Goal: Task Accomplishment & Management: Manage account settings

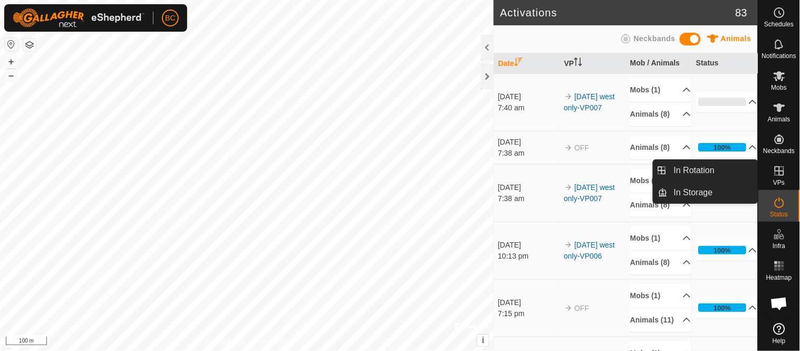
click at [778, 170] on icon at bounding box center [779, 171] width 13 height 13
drag, startPoint x: 775, startPoint y: 176, endPoint x: 742, endPoint y: 167, distance: 35.1
click at [758, 167] on es-menu-bar "Schedules Notifications Mobs Animals Neckbands VPs Status Infra Heatmap Help In…" at bounding box center [779, 175] width 42 height 351
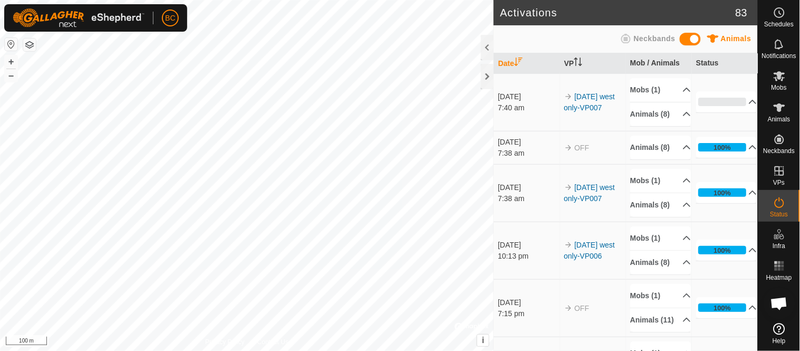
click at [742, 158] on p-accordion-header "100%" at bounding box center [726, 147] width 61 height 21
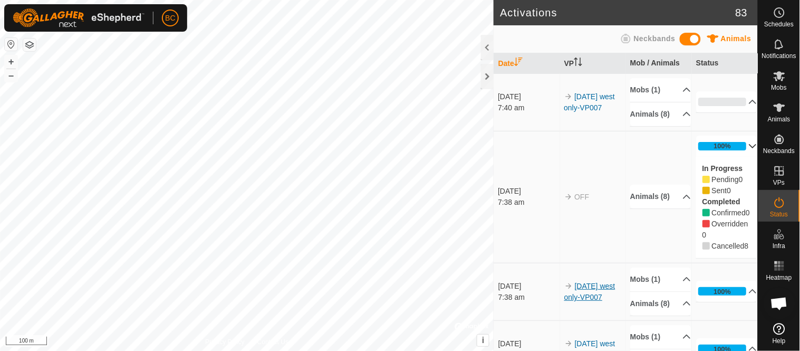
click at [591, 301] on link "[DATE] west only-VP007" at bounding box center [589, 292] width 51 height 20
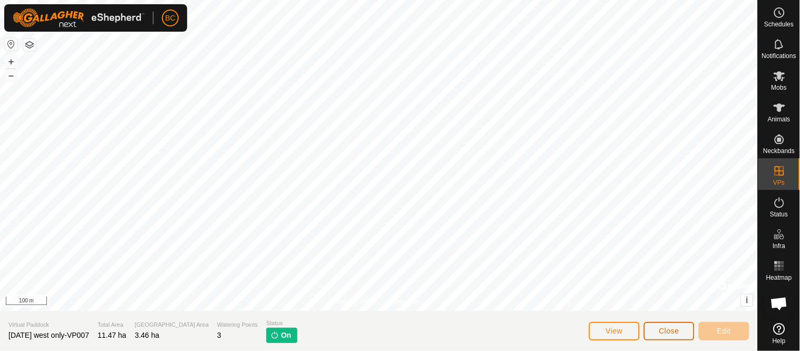
click at [673, 333] on span "Close" at bounding box center [669, 330] width 20 height 8
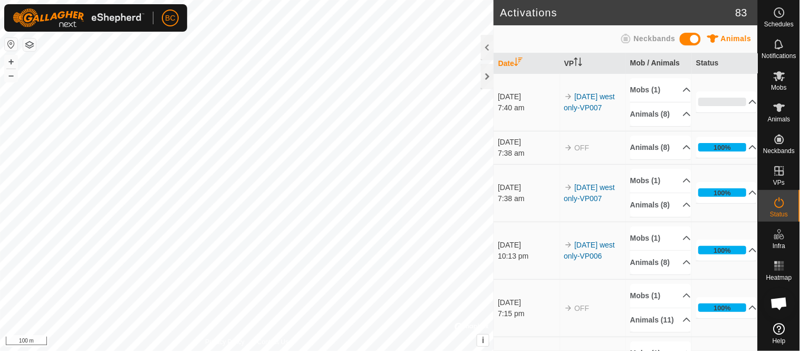
click at [503, 198] on td "[DATE] 7:38 am" at bounding box center [527, 192] width 66 height 57
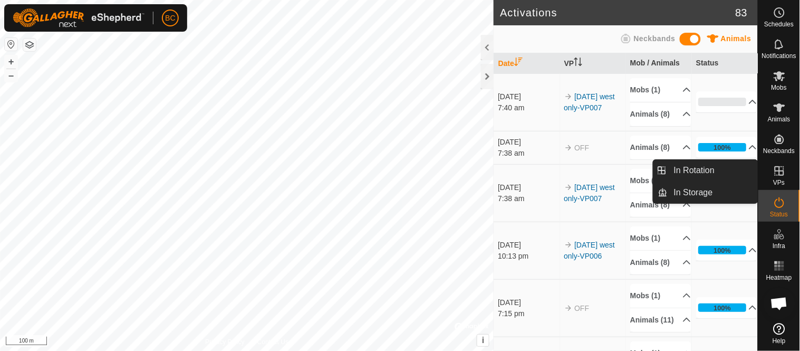
click at [778, 176] on icon at bounding box center [779, 171] width 13 height 13
click at [734, 168] on link "In Rotation" at bounding box center [713, 170] width 90 height 21
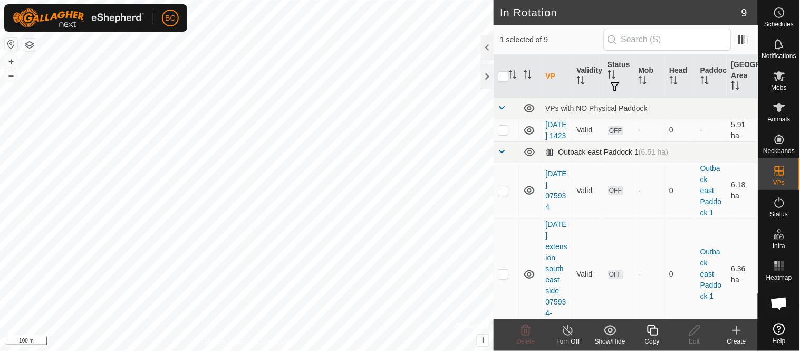
click at [748, 162] on td "Outback east Paddock 1 (6.51 ha)" at bounding box center [649, 151] width 217 height 21
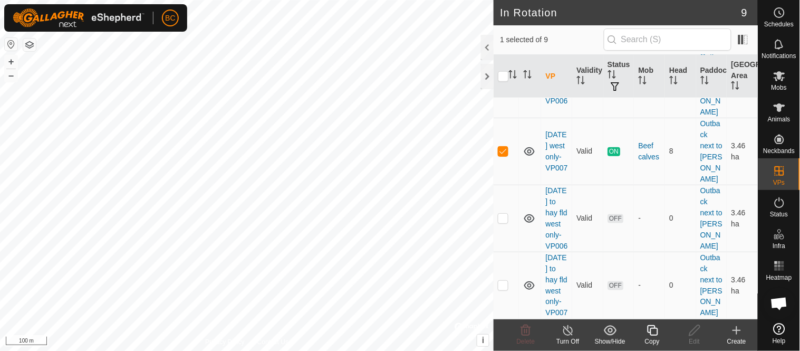
scroll to position [283, 0]
click at [652, 332] on icon at bounding box center [652, 330] width 13 height 13
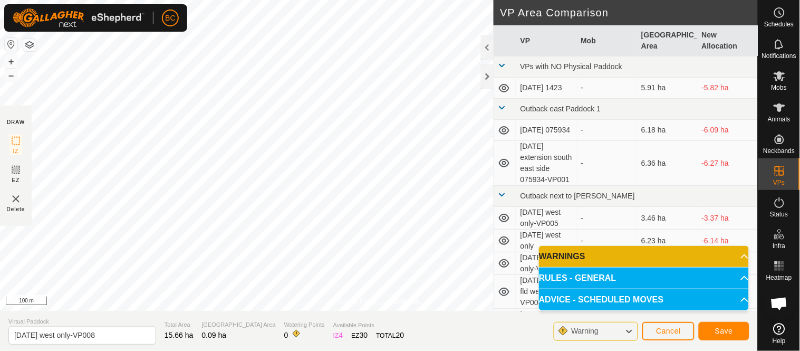
click at [575, 330] on span "Warning" at bounding box center [584, 330] width 27 height 8
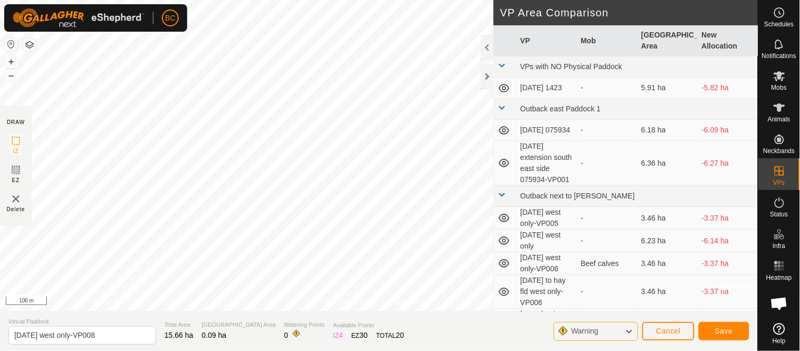
click at [577, 330] on span "Warning" at bounding box center [584, 330] width 27 height 8
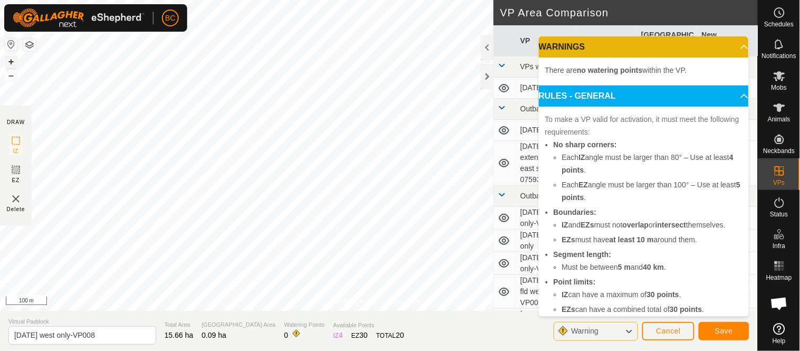
click at [9, 62] on button "+" at bounding box center [11, 61] width 13 height 13
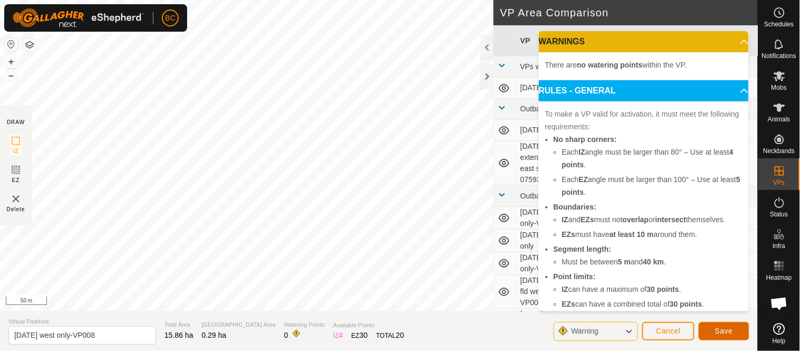
click at [717, 332] on span "Save" at bounding box center [724, 330] width 18 height 8
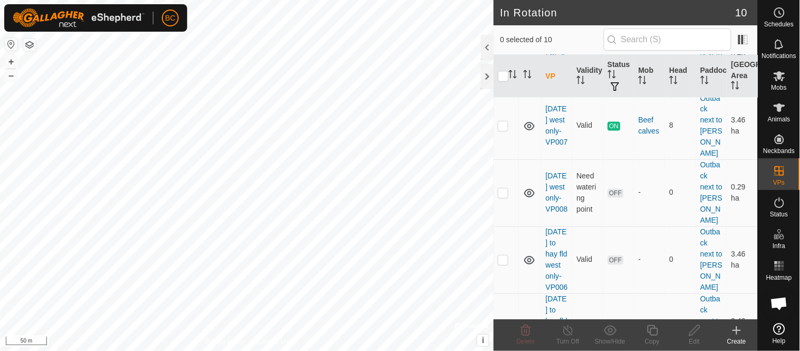
scroll to position [465, 0]
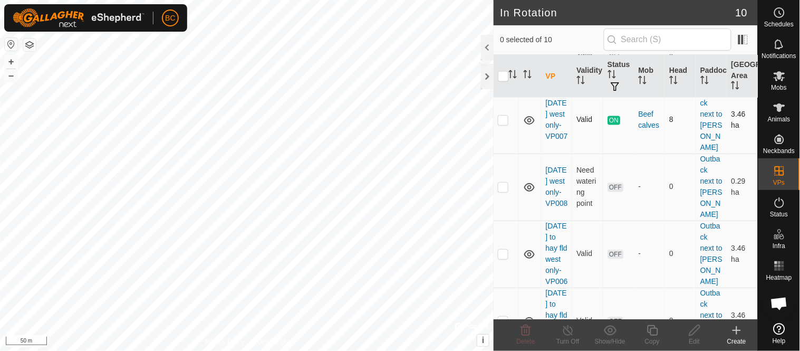
click at [499, 124] on p-checkbox at bounding box center [503, 120] width 11 height 8
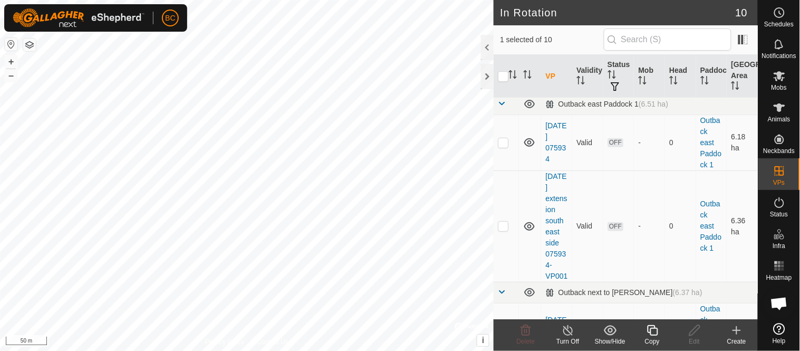
scroll to position [0, 0]
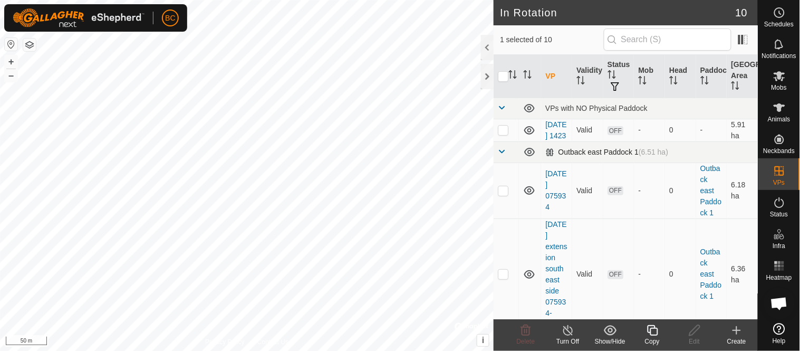
checkbox input "false"
checkbox input "true"
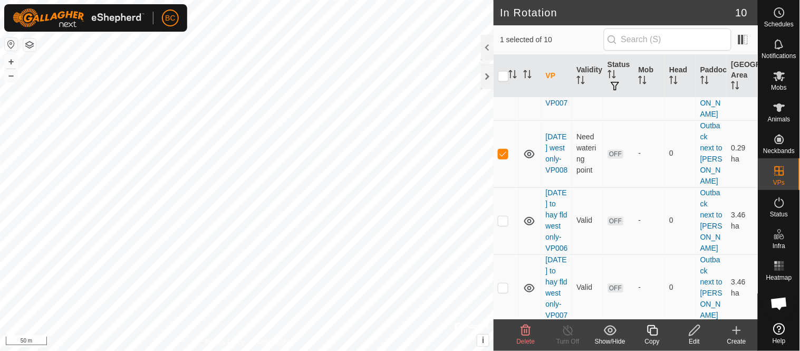
scroll to position [503, 0]
click at [552, 172] on link "[DATE] west only-VP008" at bounding box center [556, 151] width 22 height 42
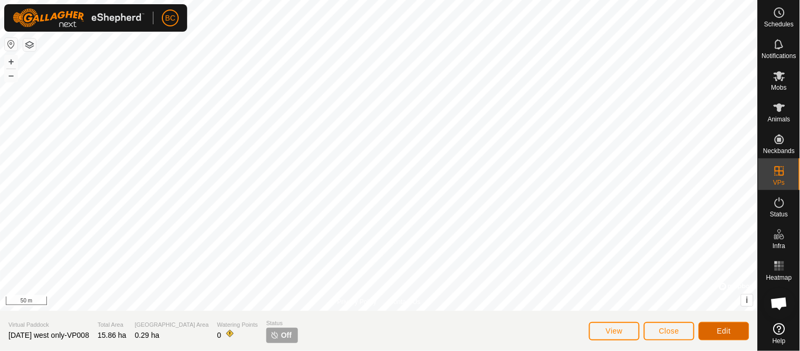
click at [725, 332] on span "Edit" at bounding box center [724, 330] width 14 height 8
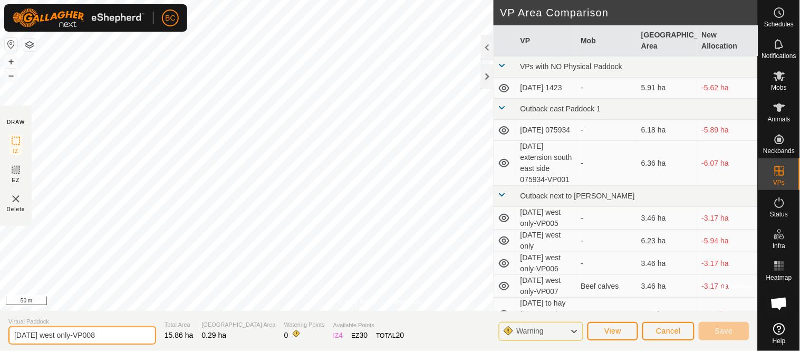
drag, startPoint x: 46, startPoint y: 333, endPoint x: 54, endPoint y: 332, distance: 8.5
click at [54, 332] on input "[DATE] west only-VP008" at bounding box center [82, 335] width 148 height 18
type input "[DATE] west only-VP008"
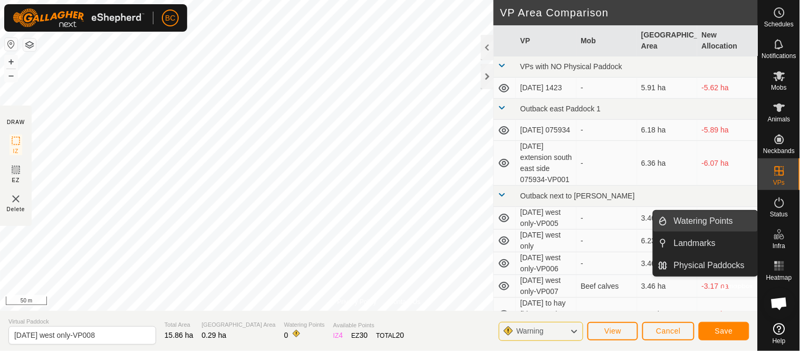
click at [709, 217] on link "Watering Points" at bounding box center [713, 220] width 90 height 21
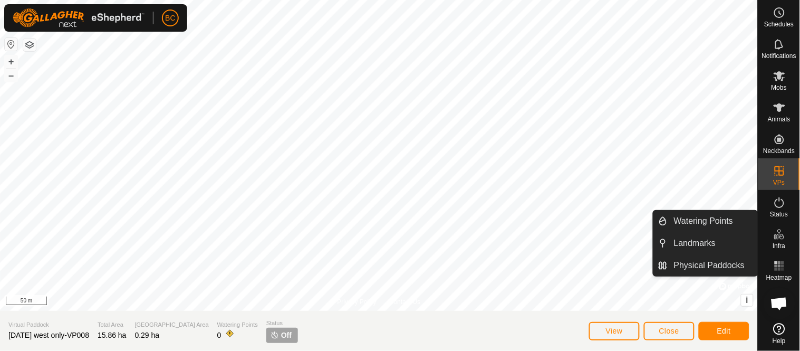
click at [780, 236] on icon at bounding box center [779, 234] width 13 height 13
click at [723, 223] on link "Watering Points" at bounding box center [713, 220] width 90 height 21
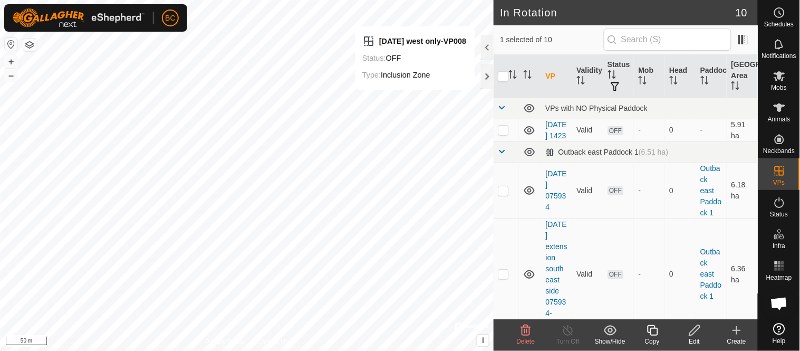
checkbox input "false"
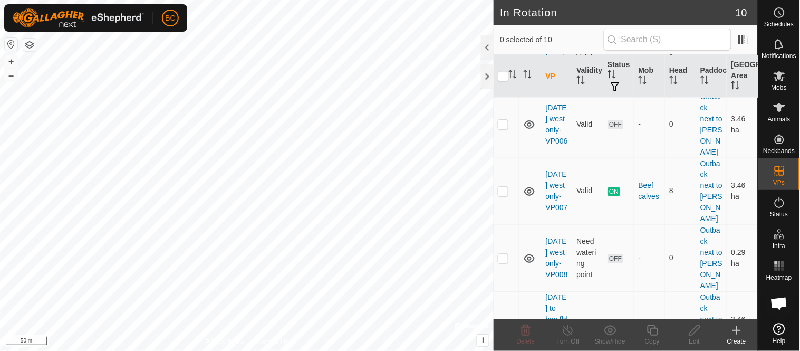
scroll to position [405, 0]
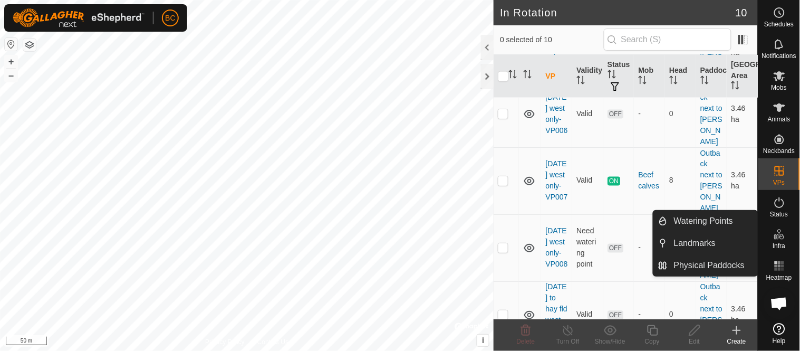
click at [778, 236] on icon at bounding box center [776, 236] width 5 height 5
click at [720, 217] on link "Watering Points" at bounding box center [713, 220] width 90 height 21
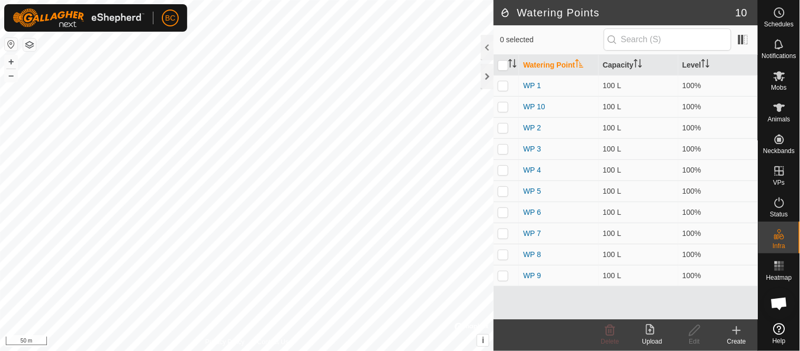
click at [735, 333] on icon at bounding box center [736, 330] width 13 height 13
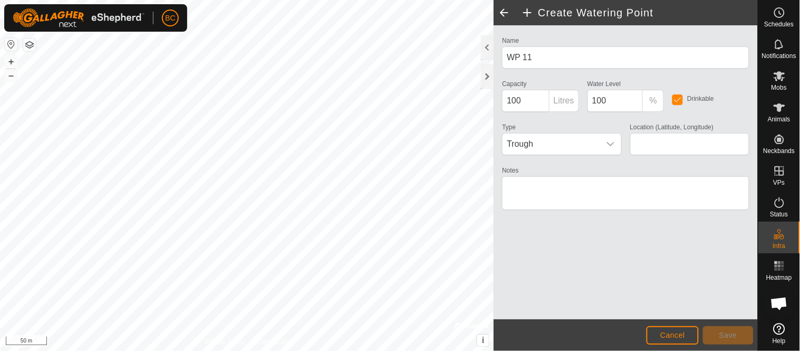
type input "44.157816, -77.640514"
click at [614, 143] on icon "dropdown trigger" at bounding box center [611, 144] width 8 height 8
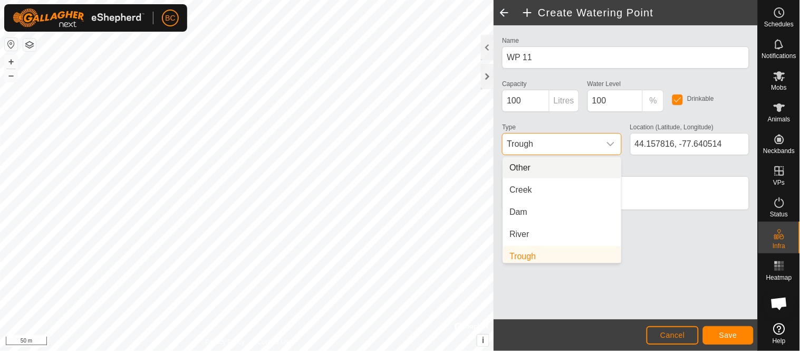
scroll to position [4, 0]
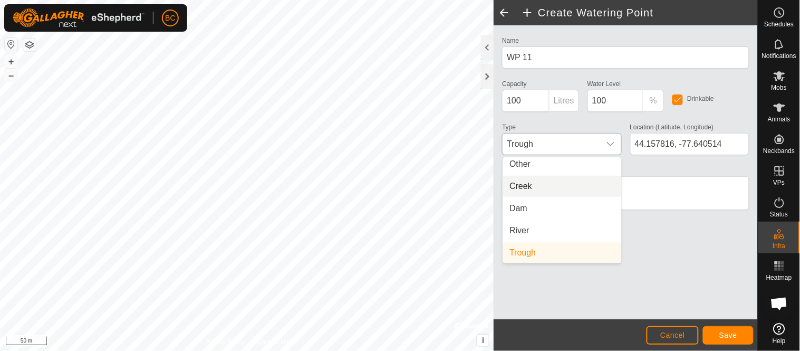
click at [554, 185] on li "Creek" at bounding box center [562, 186] width 118 height 21
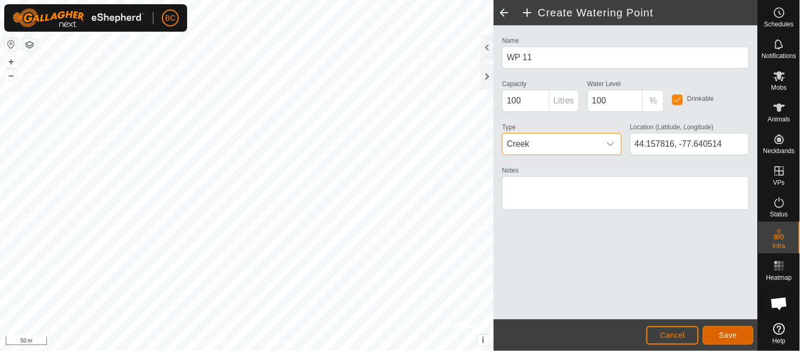
click at [719, 332] on span "Save" at bounding box center [728, 335] width 18 height 8
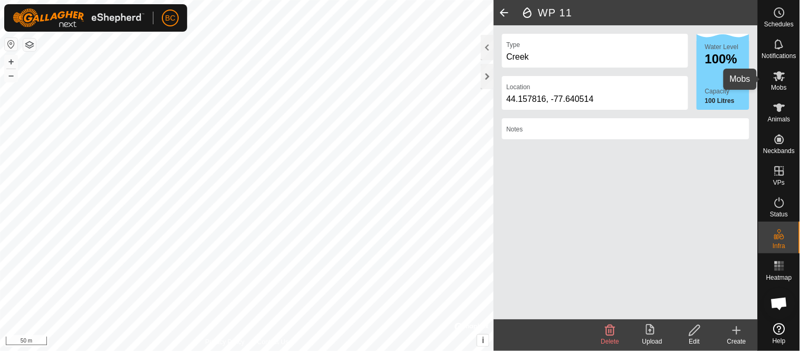
click at [781, 81] on icon at bounding box center [779, 76] width 13 height 13
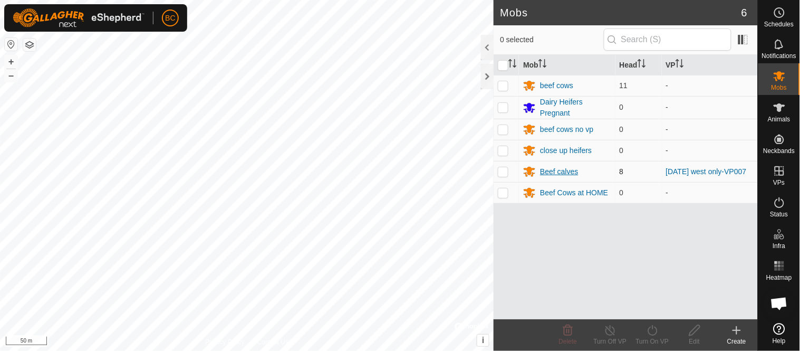
click at [546, 172] on div "Beef calves" at bounding box center [559, 171] width 38 height 11
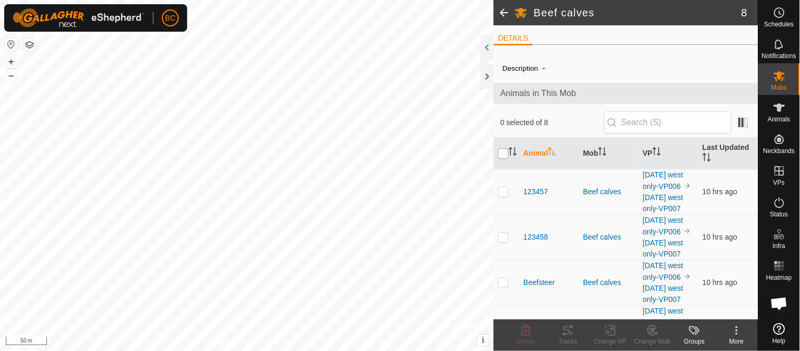
click at [503, 153] on input "checkbox" at bounding box center [503, 153] width 11 height 11
checkbox input "true"
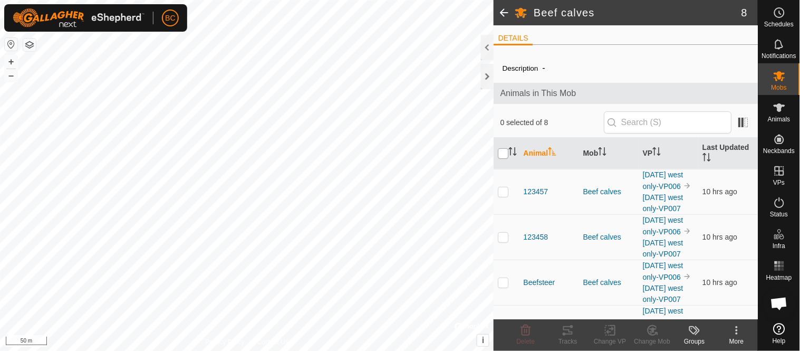
checkbox input "true"
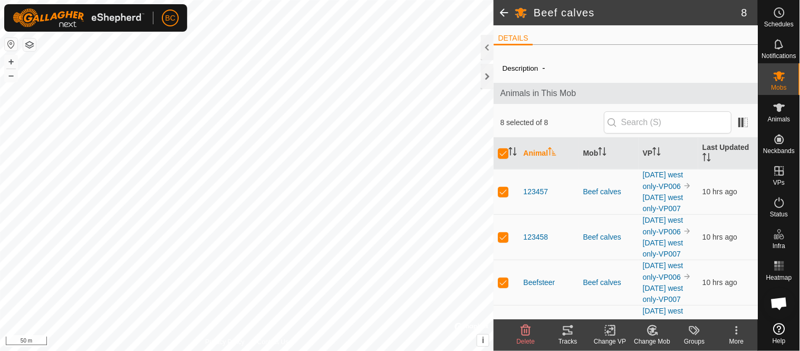
click at [609, 332] on icon at bounding box center [610, 330] width 7 height 7
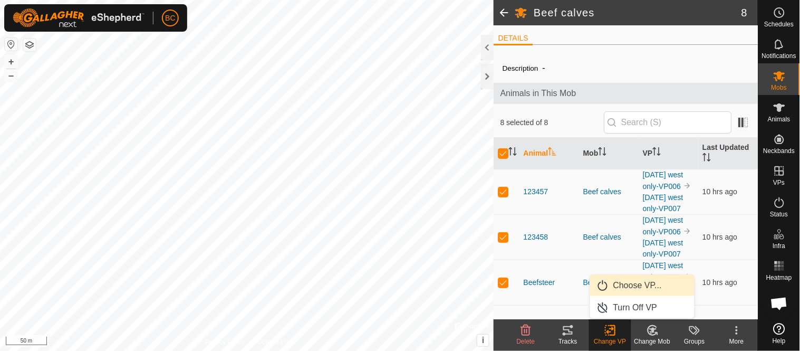
click at [622, 283] on link "Choose VP..." at bounding box center [642, 285] width 104 height 21
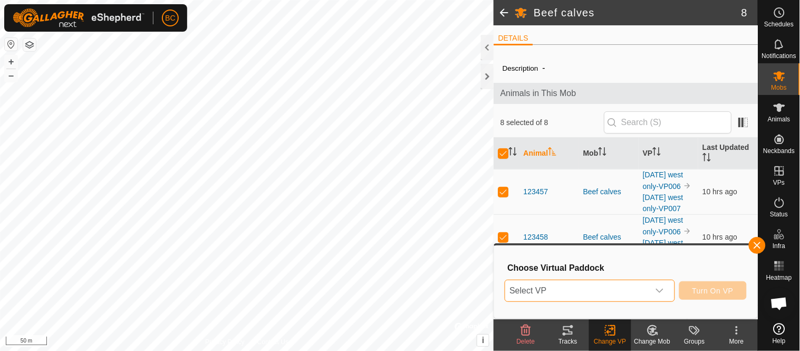
click at [620, 287] on span "Select VP" at bounding box center [576, 290] width 143 height 21
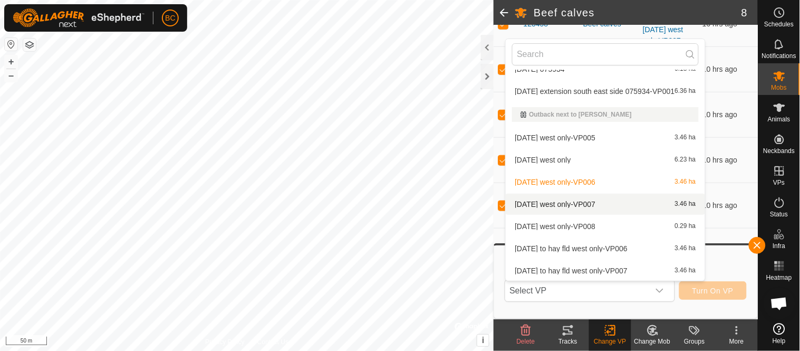
scroll to position [392, 0]
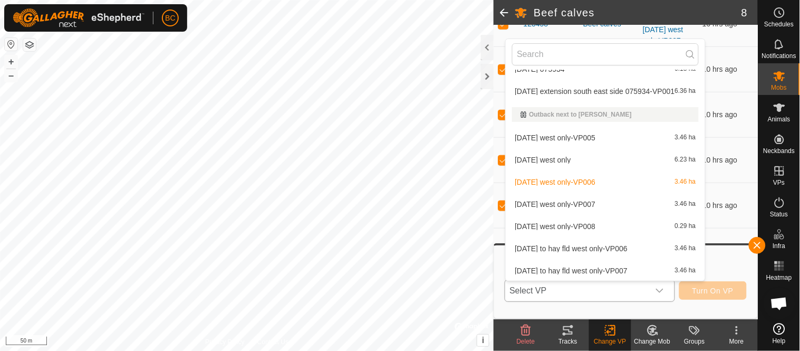
click at [555, 227] on li "[DATE] west only-VP008 0.29 ha" at bounding box center [605, 226] width 199 height 21
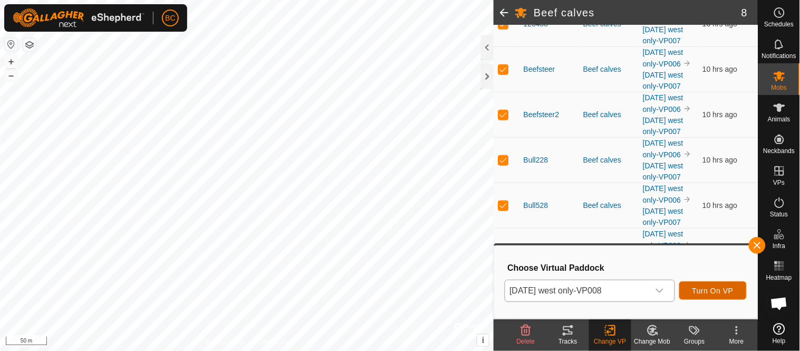
click at [699, 289] on span "Turn On VP" at bounding box center [712, 290] width 41 height 8
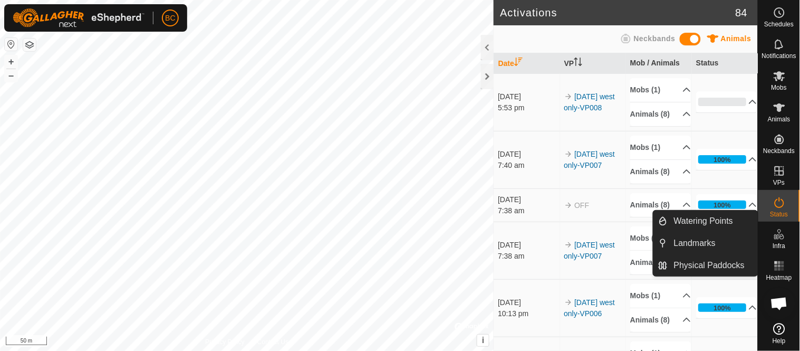
drag, startPoint x: 778, startPoint y: 251, endPoint x: 778, endPoint y: 236, distance: 15.3
click at [778, 236] on icon at bounding box center [776, 236] width 5 height 5
click at [720, 223] on link "Watering Points" at bounding box center [713, 220] width 90 height 21
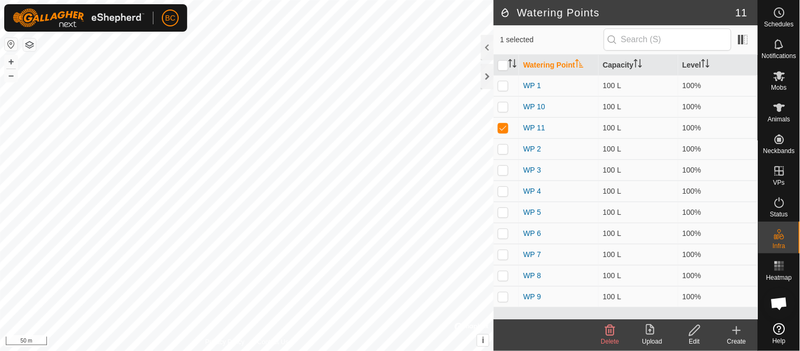
click at [735, 331] on icon at bounding box center [736, 330] width 13 height 13
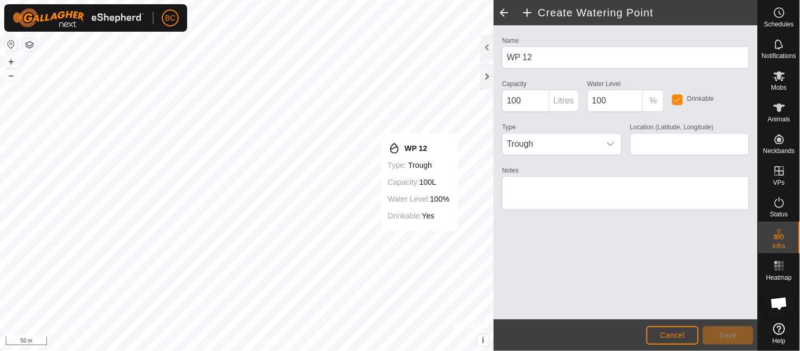
type input "44.156246, -77.640953"
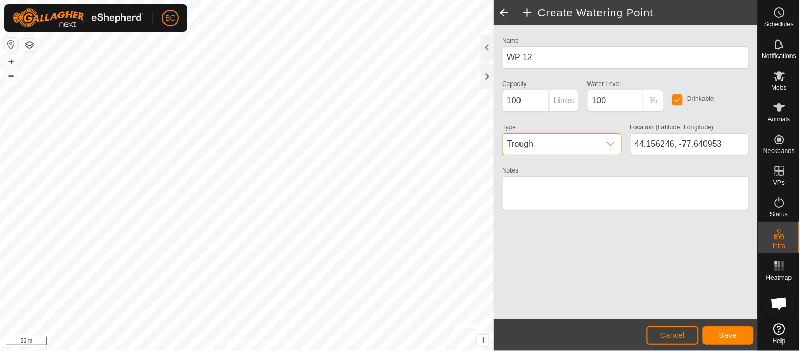
click at [513, 140] on span "Trough" at bounding box center [551, 143] width 97 height 21
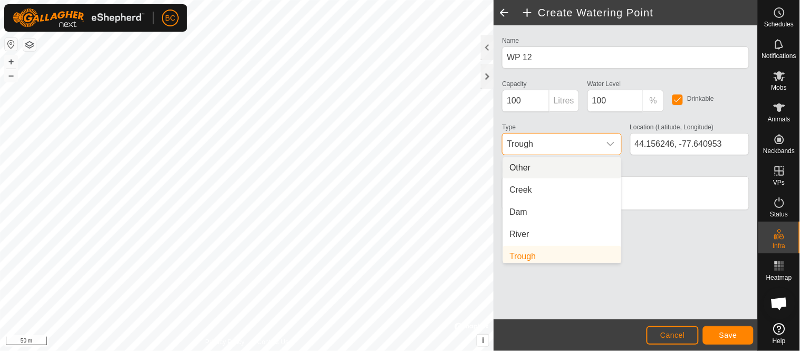
scroll to position [4, 0]
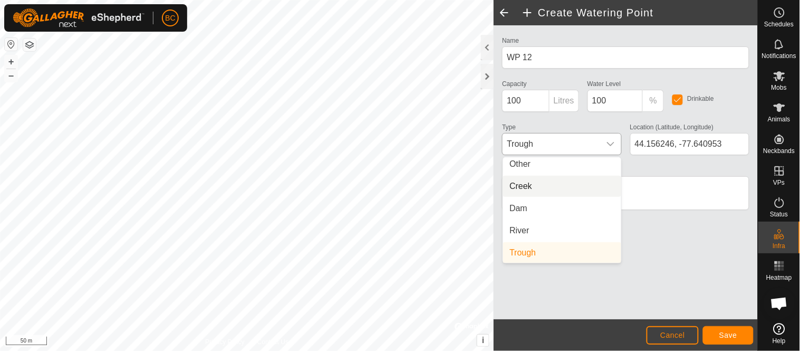
click at [520, 192] on li "Creek" at bounding box center [562, 186] width 118 height 21
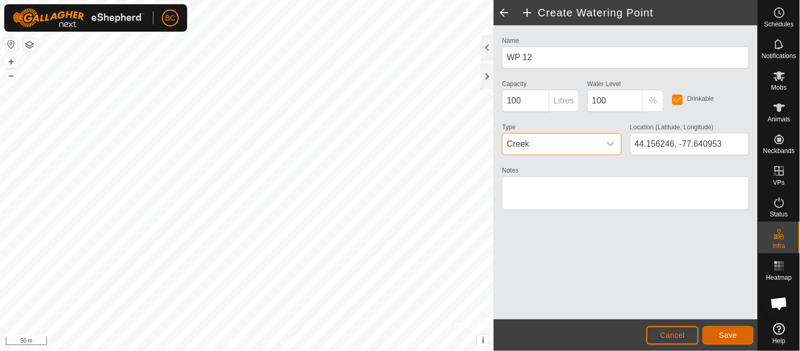
click at [725, 338] on span "Save" at bounding box center [728, 335] width 18 height 8
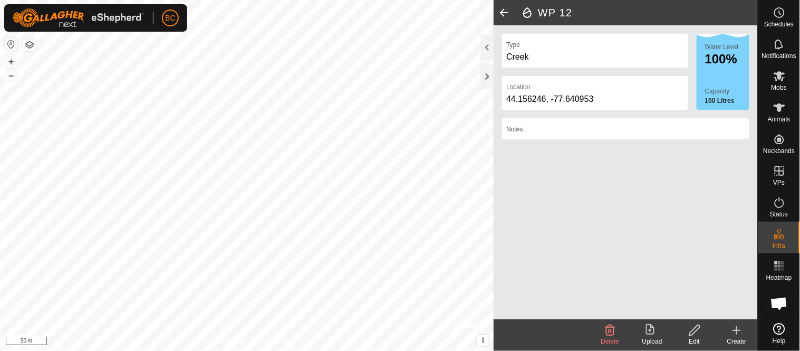
click at [503, 9] on span at bounding box center [504, 12] width 21 height 25
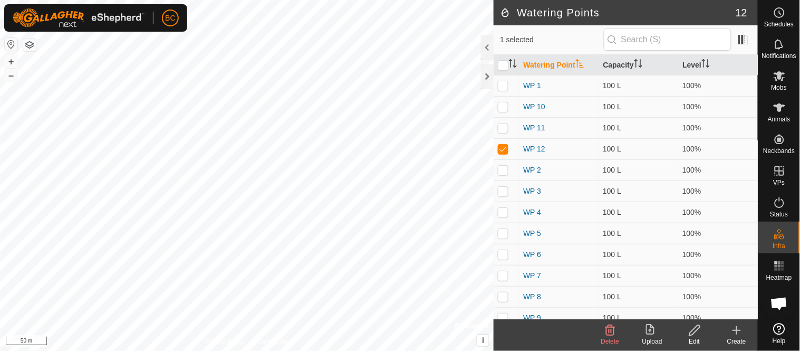
click at [505, 14] on h2 "Watering Points" at bounding box center [617, 12] width 235 height 13
click at [785, 76] on icon at bounding box center [779, 76] width 13 height 13
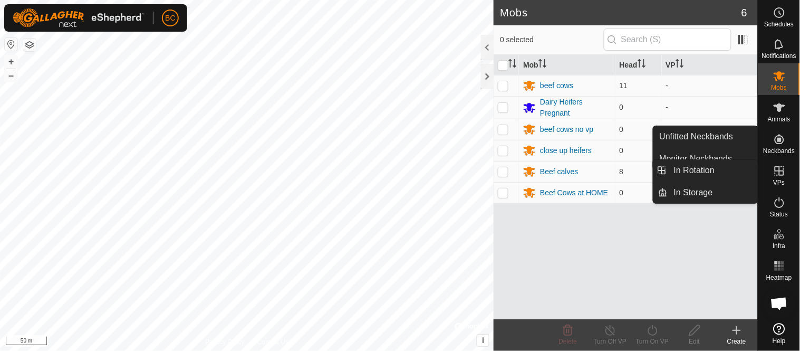
click at [781, 173] on icon at bounding box center [779, 171] width 13 height 13
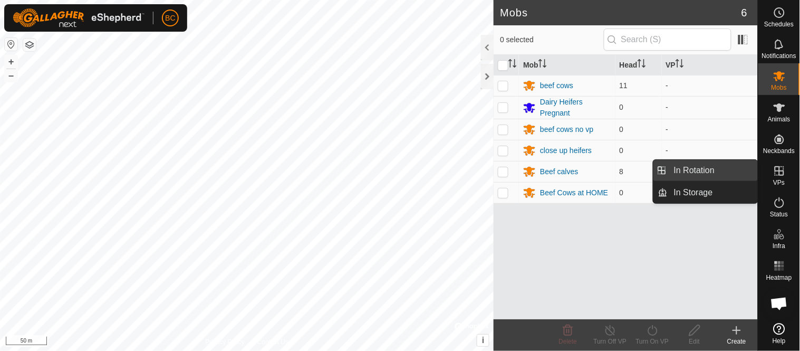
click at [739, 168] on link "In Rotation" at bounding box center [713, 170] width 90 height 21
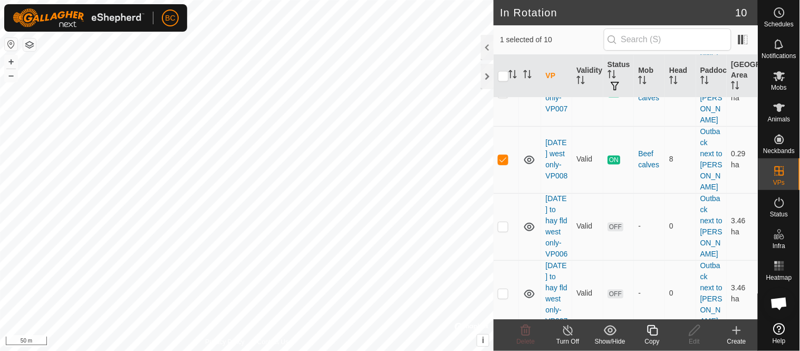
scroll to position [497, 0]
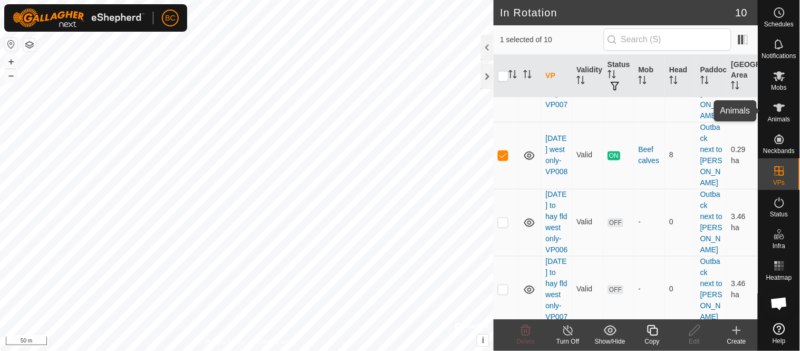
click at [781, 108] on icon at bounding box center [780, 107] width 12 height 8
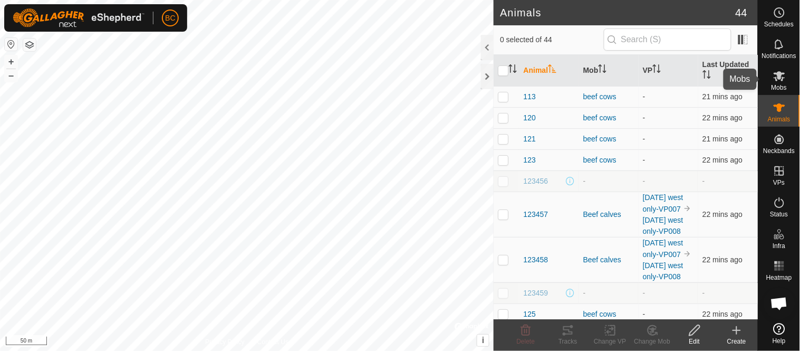
click at [769, 85] on div "Mobs" at bounding box center [779, 79] width 42 height 32
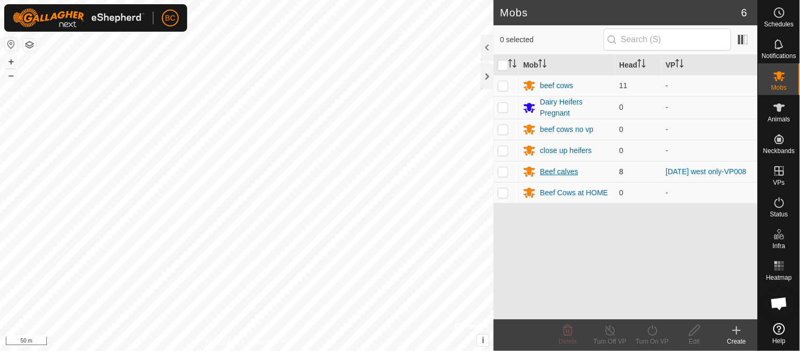
click at [543, 175] on div "Beef calves" at bounding box center [559, 171] width 38 height 11
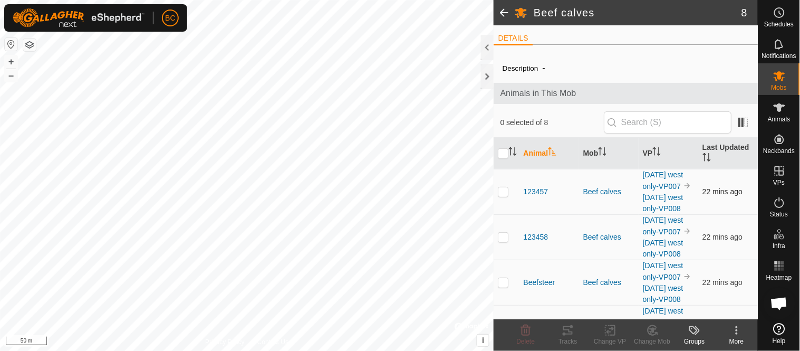
click at [500, 196] on p-checkbox at bounding box center [503, 191] width 11 height 8
checkbox input "true"
click at [504, 149] on input "checkbox" at bounding box center [503, 153] width 11 height 11
checkbox input "true"
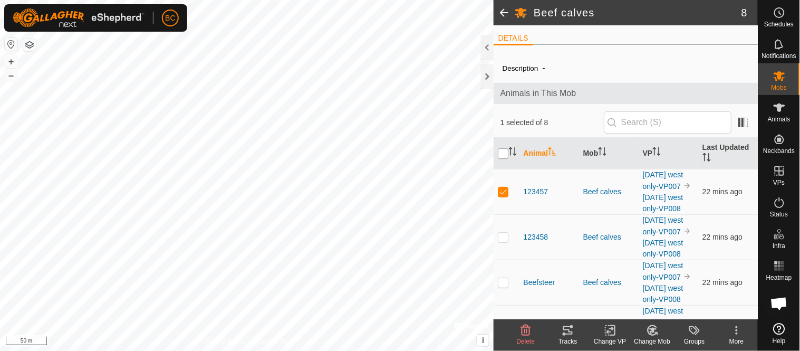
checkbox input "true"
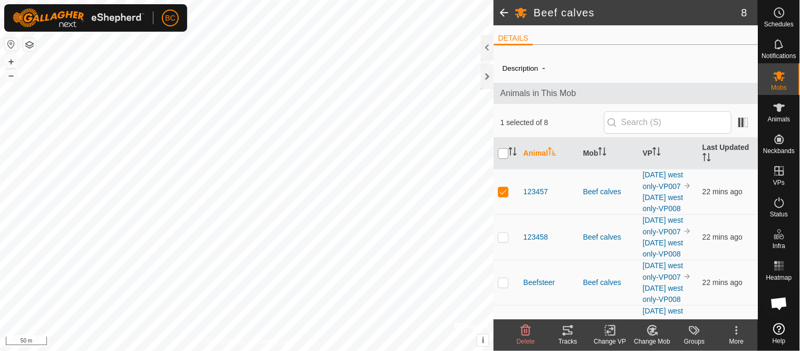
checkbox input "true"
click at [565, 329] on icon at bounding box center [568, 330] width 13 height 13
